Goal: Task Accomplishment & Management: Manage account settings

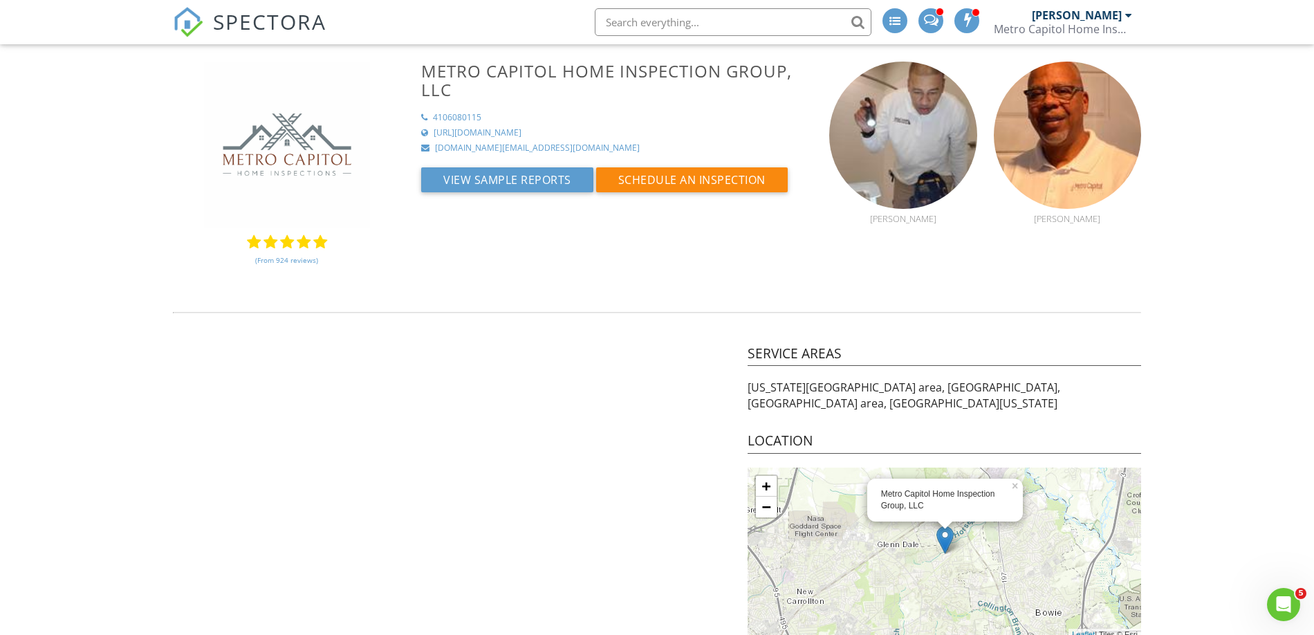
click at [224, 16] on span "SPECTORA" at bounding box center [269, 21] width 113 height 29
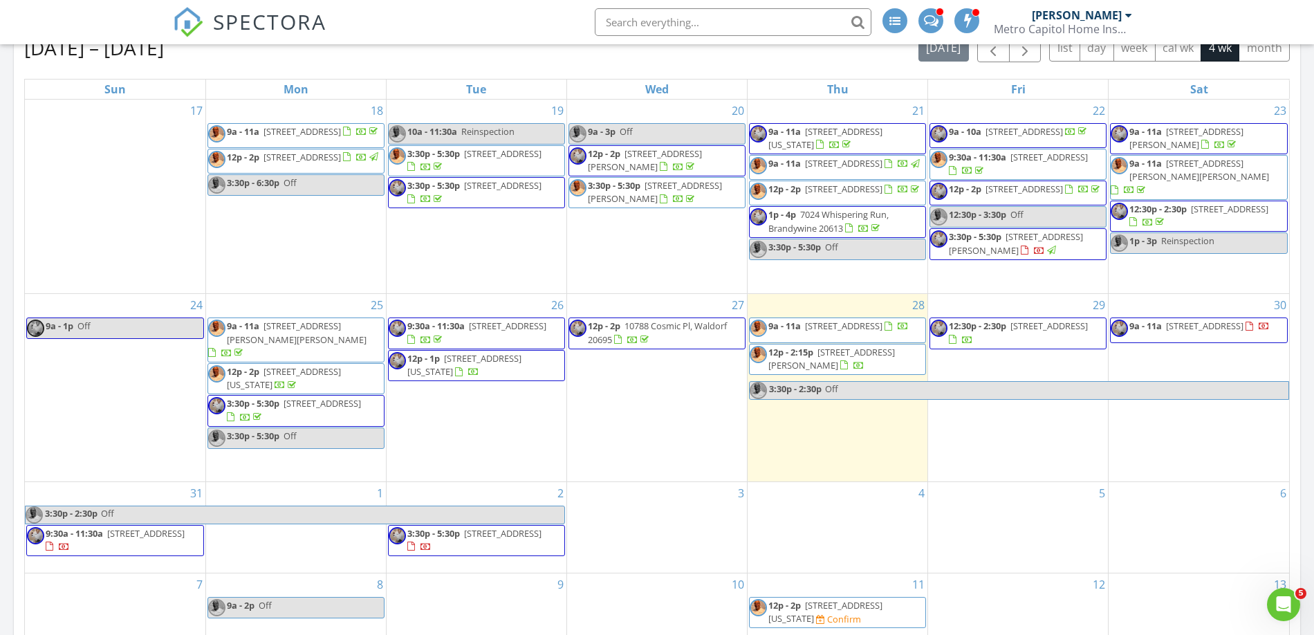
scroll to position [848, 0]
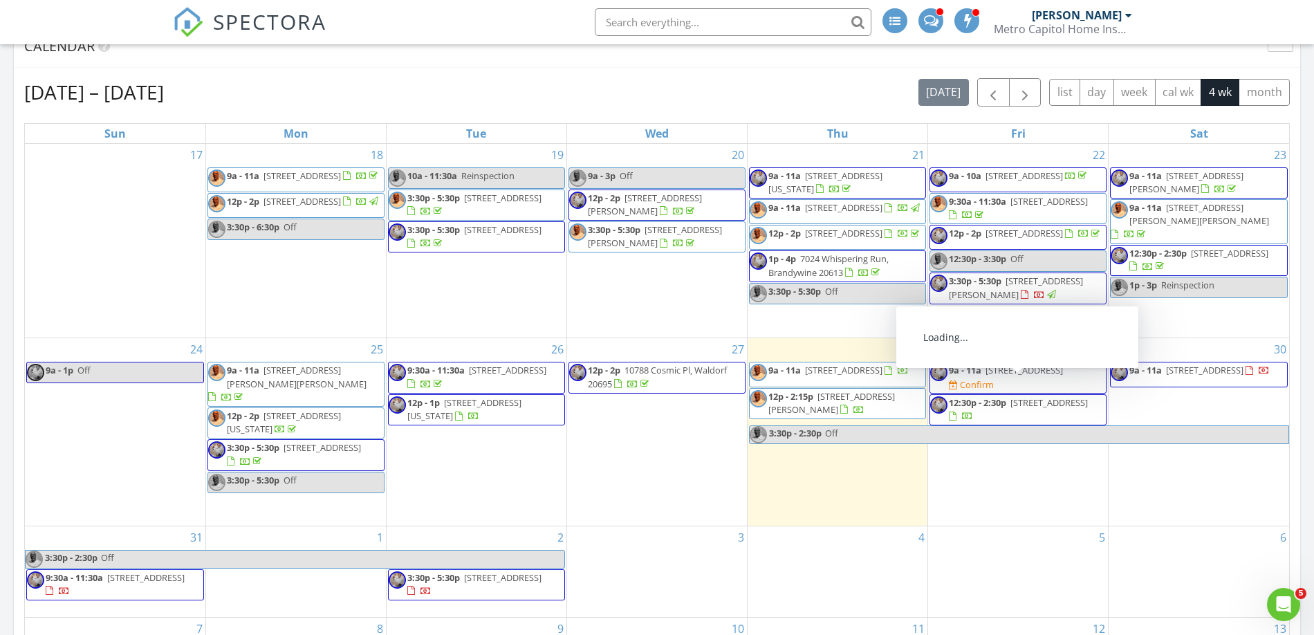
scroll to position [814, 0]
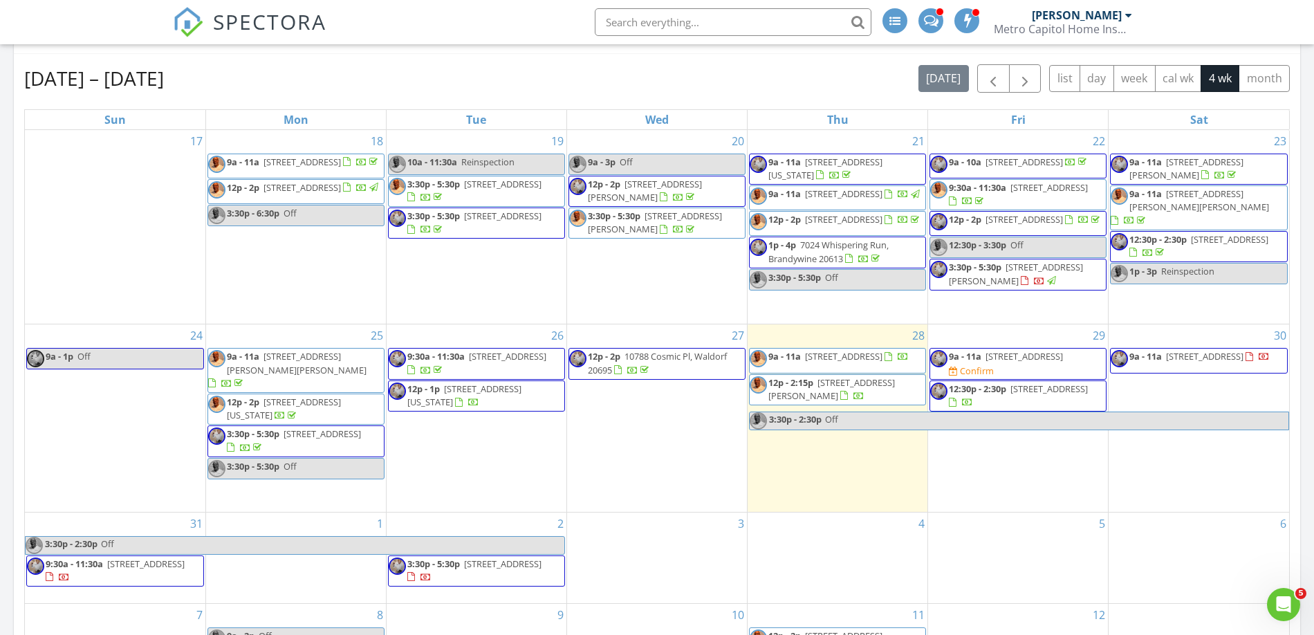
click at [1008, 362] on span "1402 W Lombard St, Baltimore 21223" at bounding box center [1024, 356] width 77 height 12
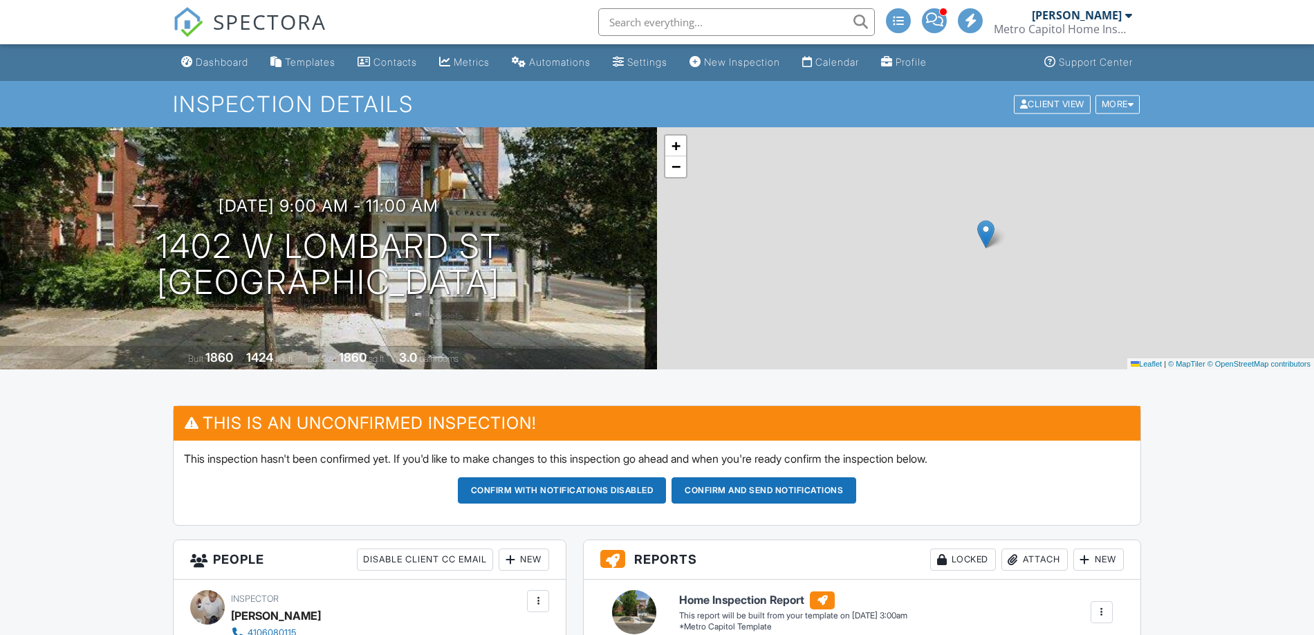
click at [667, 477] on button "Confirm and send notifications" at bounding box center [562, 490] width 209 height 26
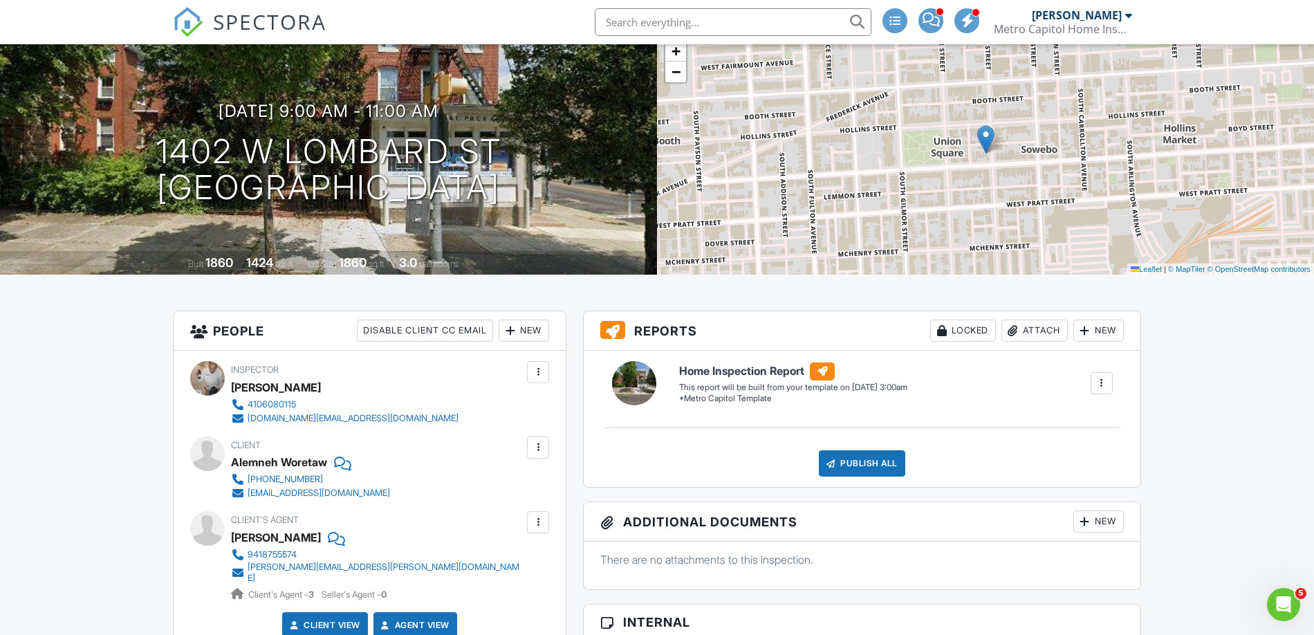
scroll to position [93, 0]
